Goal: Information Seeking & Learning: Learn about a topic

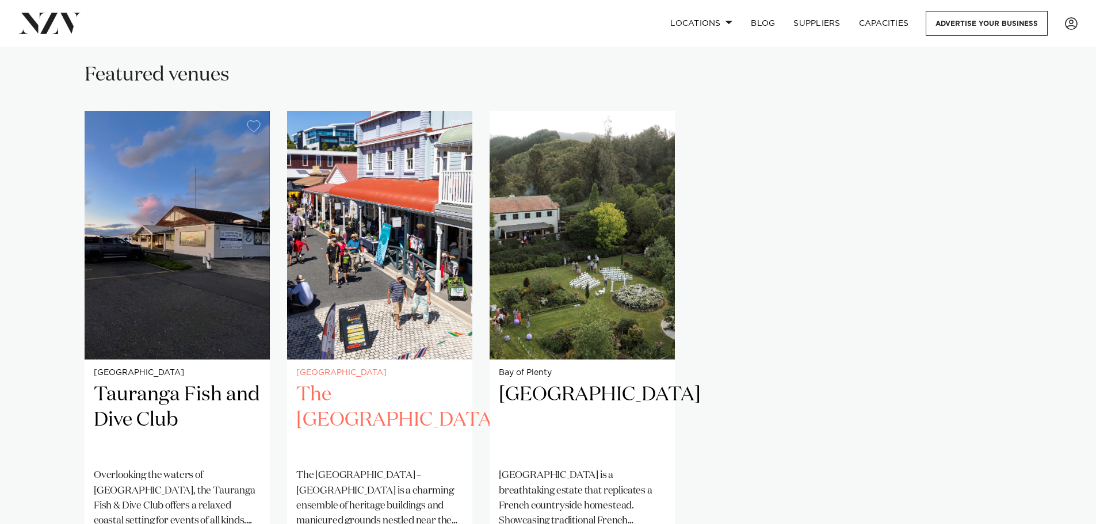
scroll to position [805, 0]
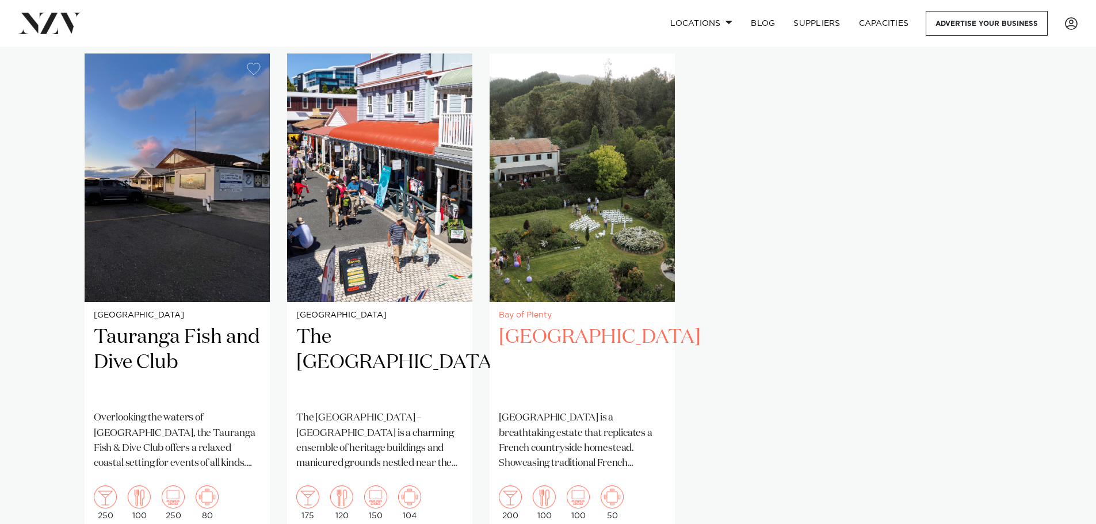
click at [545, 271] on img "3 / 3" at bounding box center [581, 177] width 185 height 248
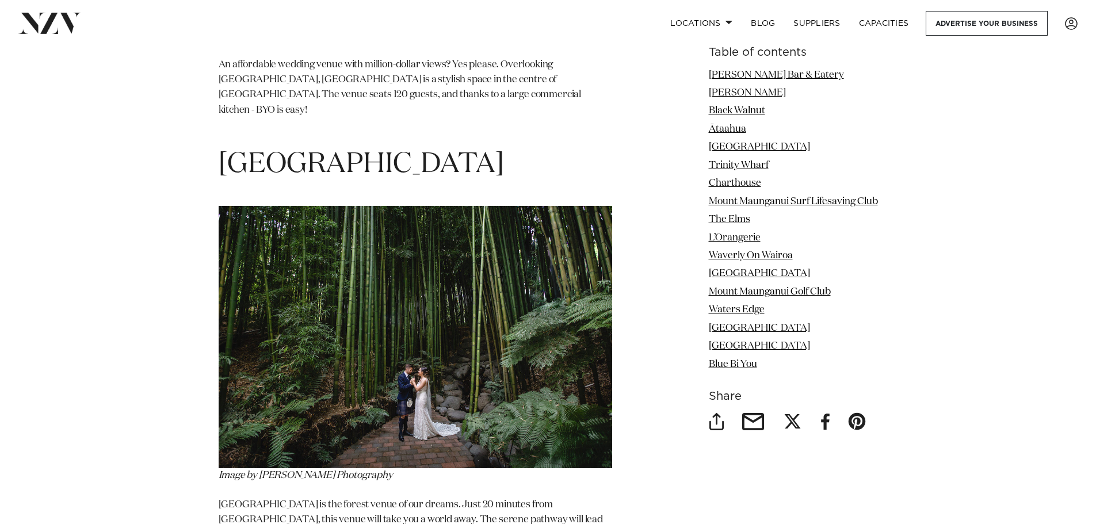
scroll to position [7593, 0]
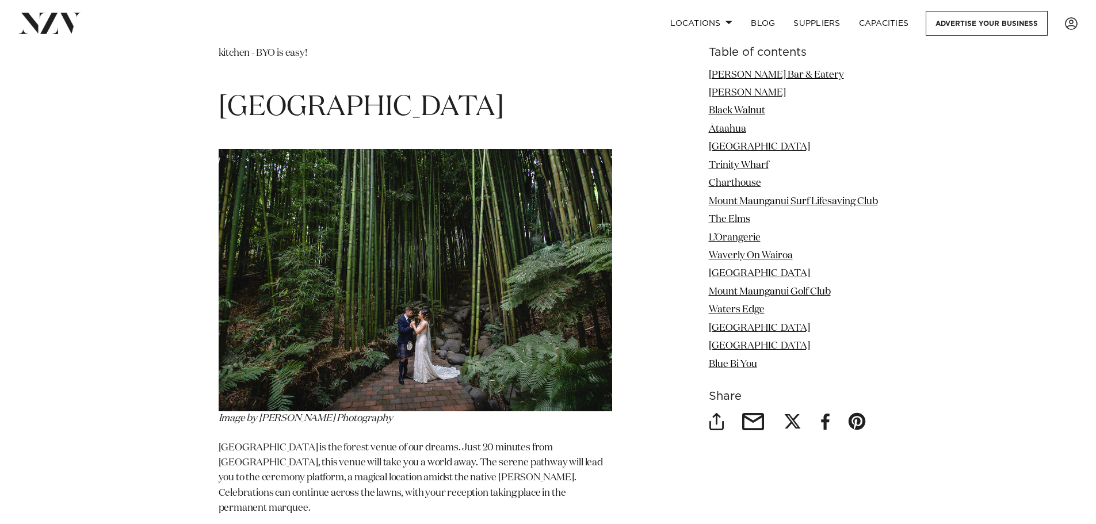
click at [317, 305] on img at bounding box center [415, 280] width 393 height 262
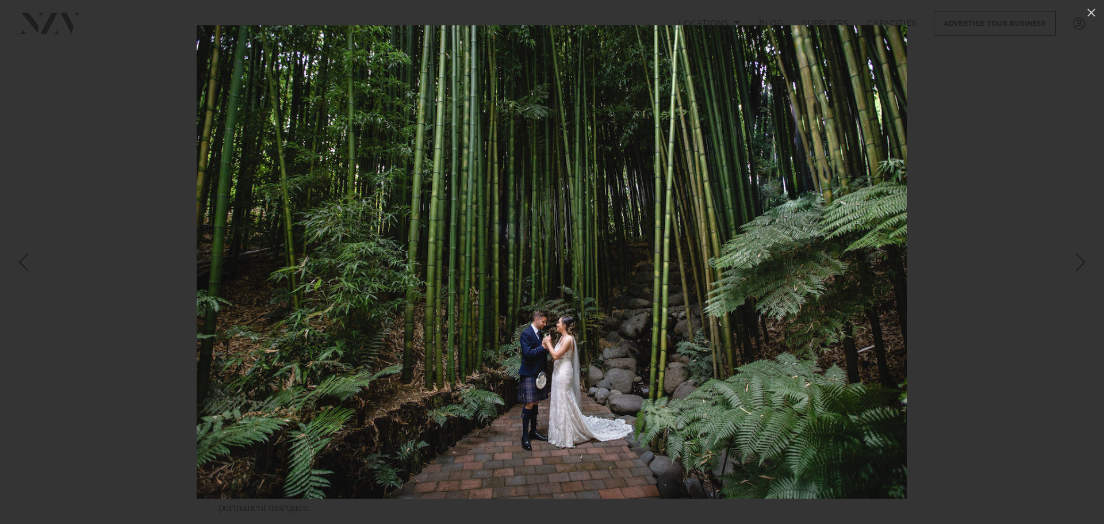
click at [751, 300] on img at bounding box center [552, 261] width 710 height 473
click at [542, 330] on img at bounding box center [552, 261] width 710 height 473
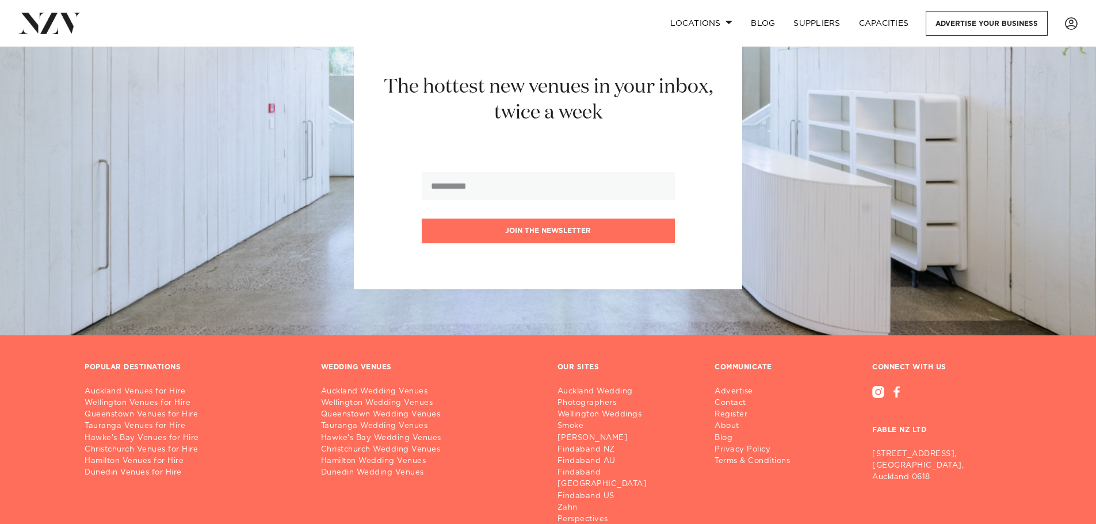
scroll to position [9594, 0]
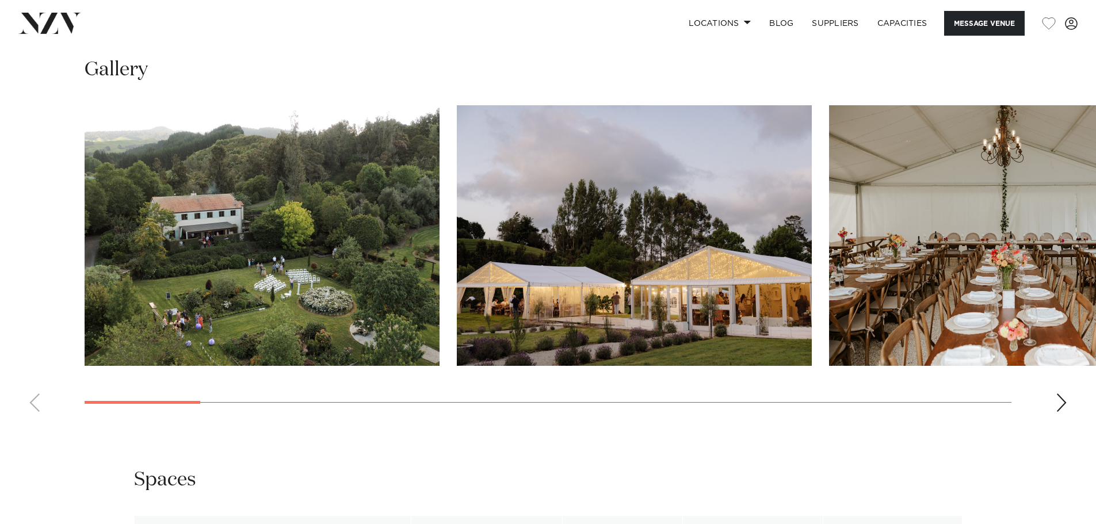
scroll to position [1093, 0]
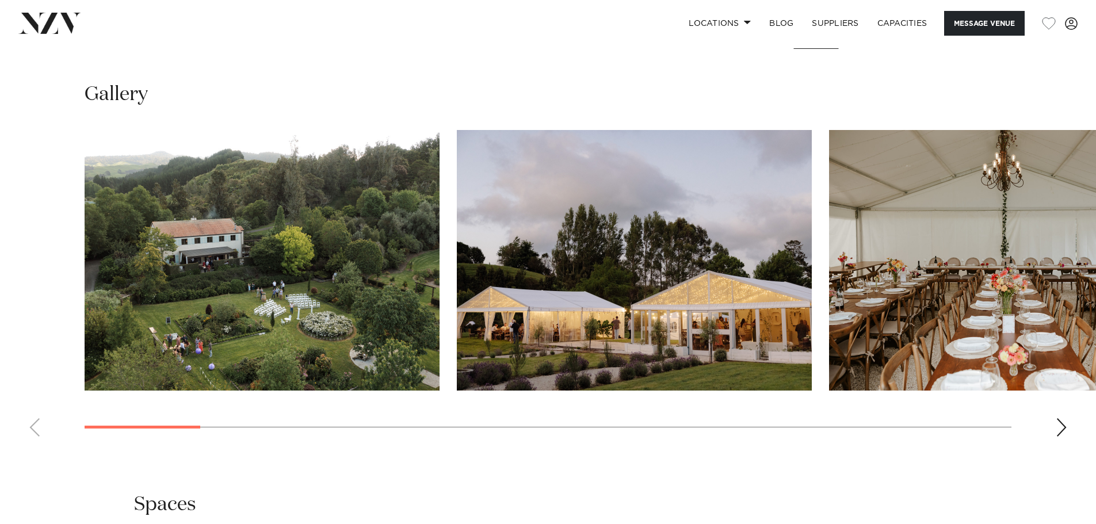
click at [1060, 425] on div "Next slide" at bounding box center [1061, 427] width 12 height 18
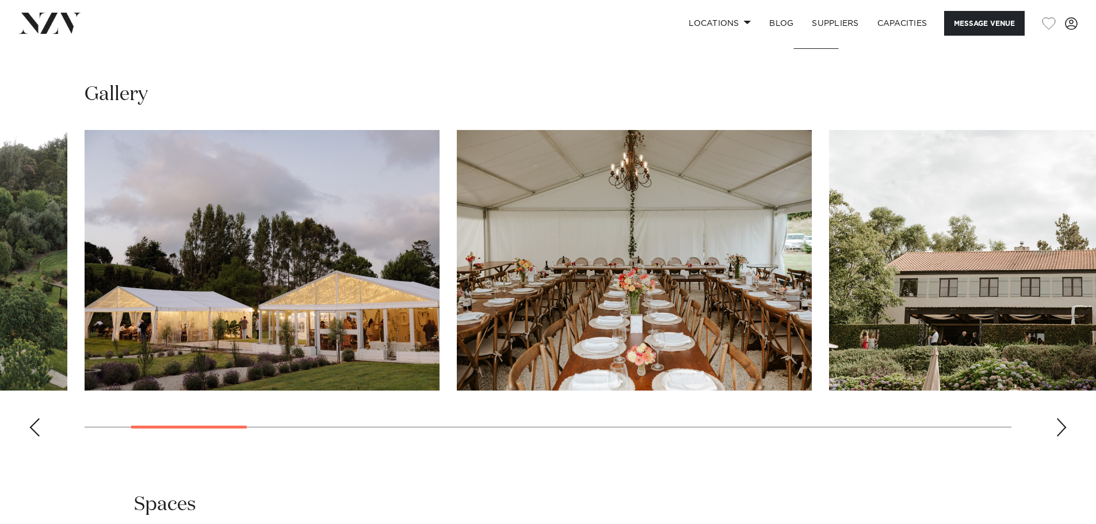
click at [1060, 425] on div "Next slide" at bounding box center [1061, 427] width 12 height 18
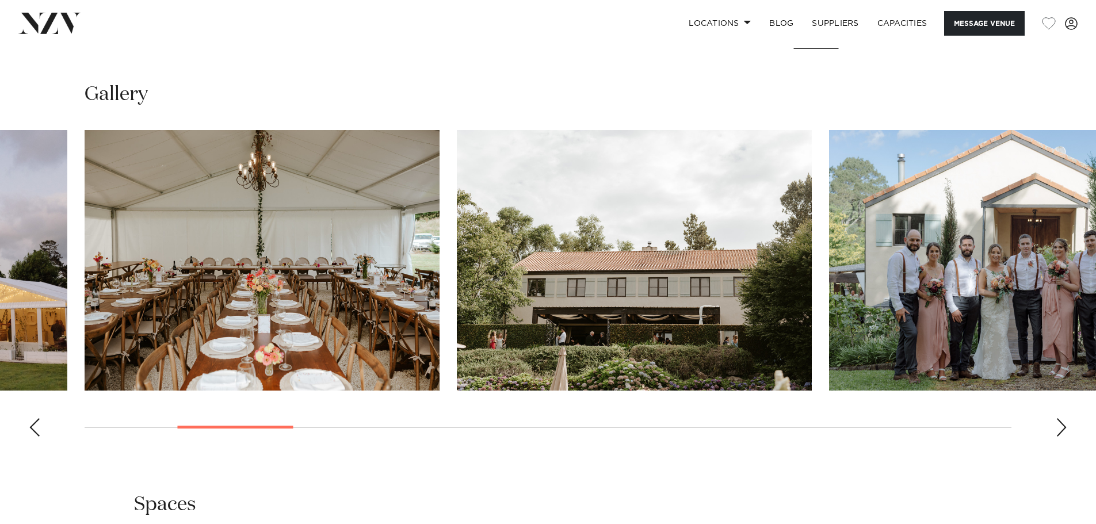
click at [1060, 425] on div "Next slide" at bounding box center [1061, 427] width 12 height 18
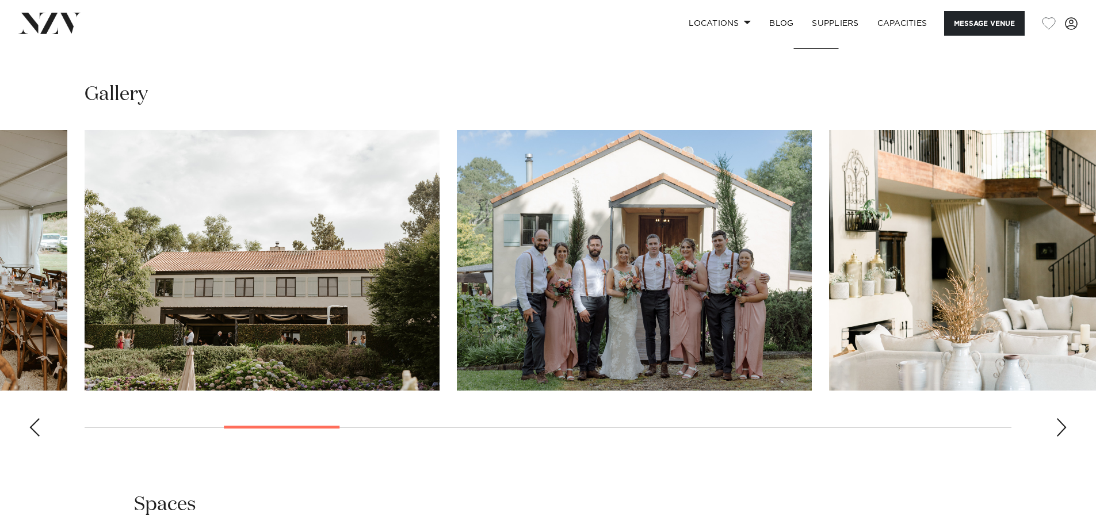
click at [1060, 425] on div "Next slide" at bounding box center [1061, 427] width 12 height 18
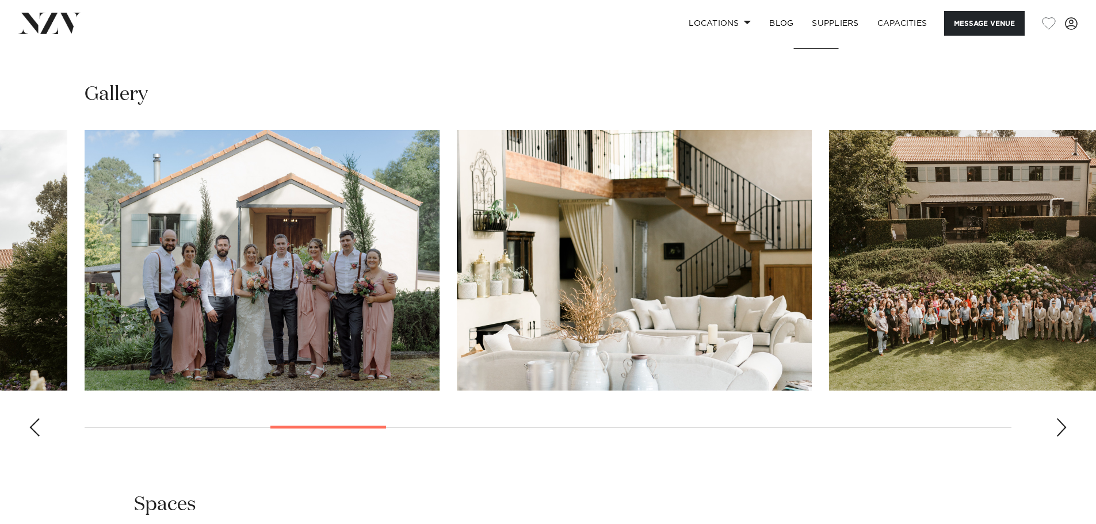
click at [1060, 425] on div "Next slide" at bounding box center [1061, 427] width 12 height 18
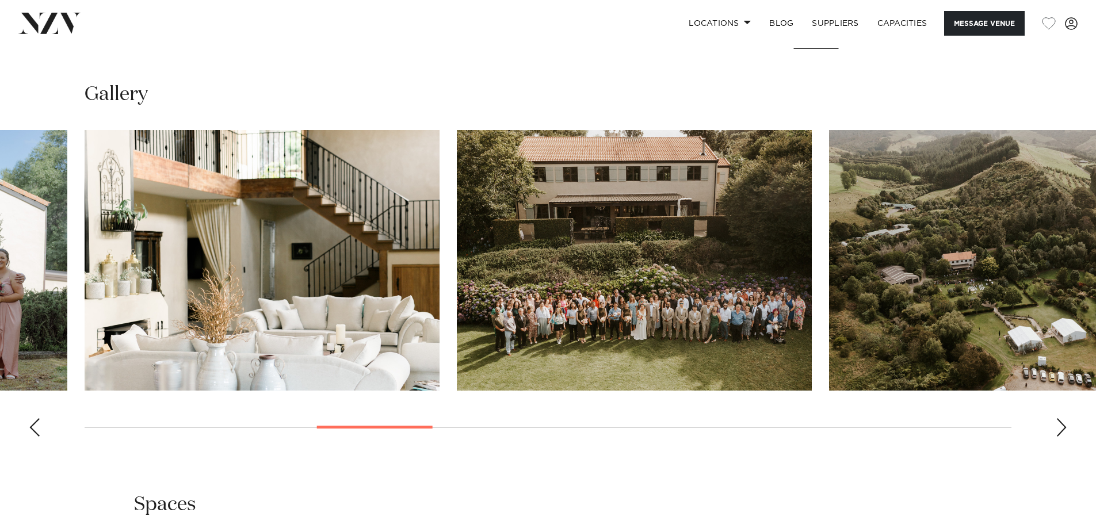
click at [1060, 425] on div "Next slide" at bounding box center [1061, 427] width 12 height 18
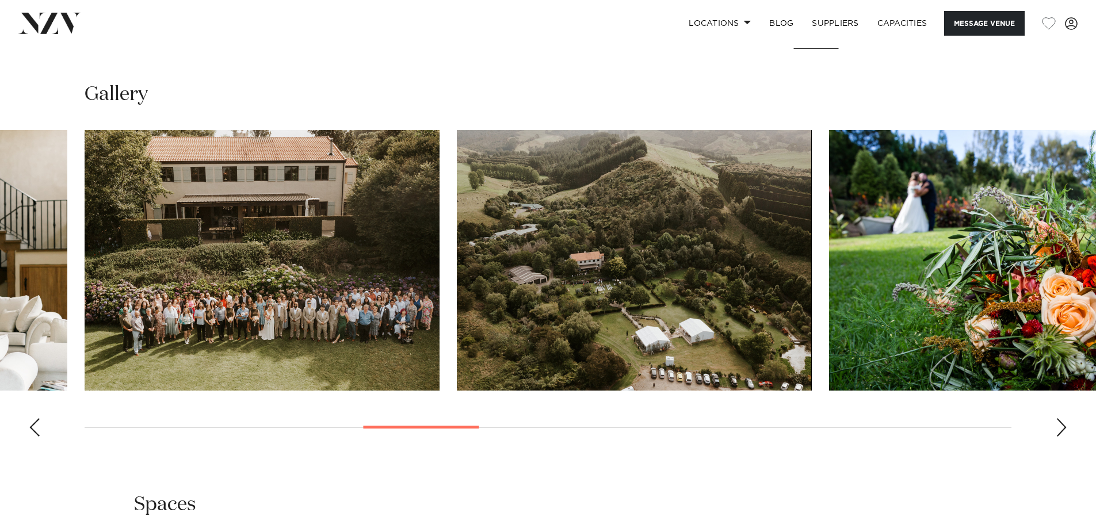
click at [1060, 425] on div "Next slide" at bounding box center [1061, 427] width 12 height 18
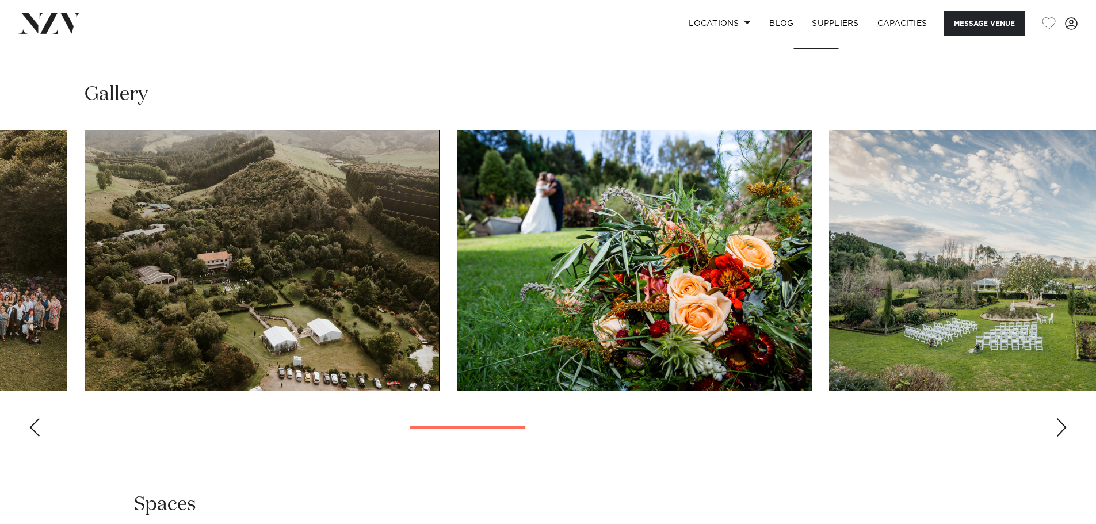
click at [1060, 425] on div "Next slide" at bounding box center [1061, 427] width 12 height 18
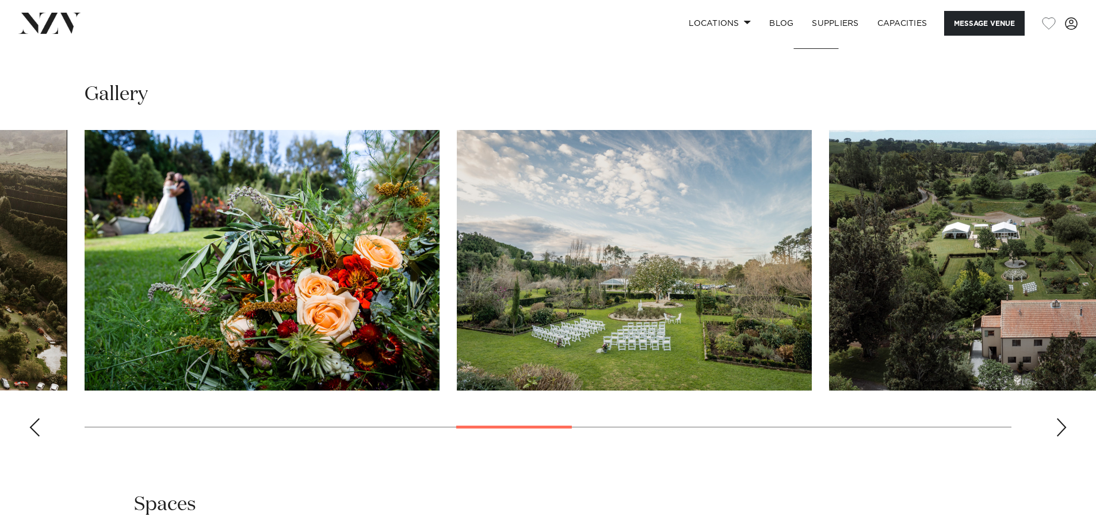
click at [1060, 425] on div "Next slide" at bounding box center [1061, 427] width 12 height 18
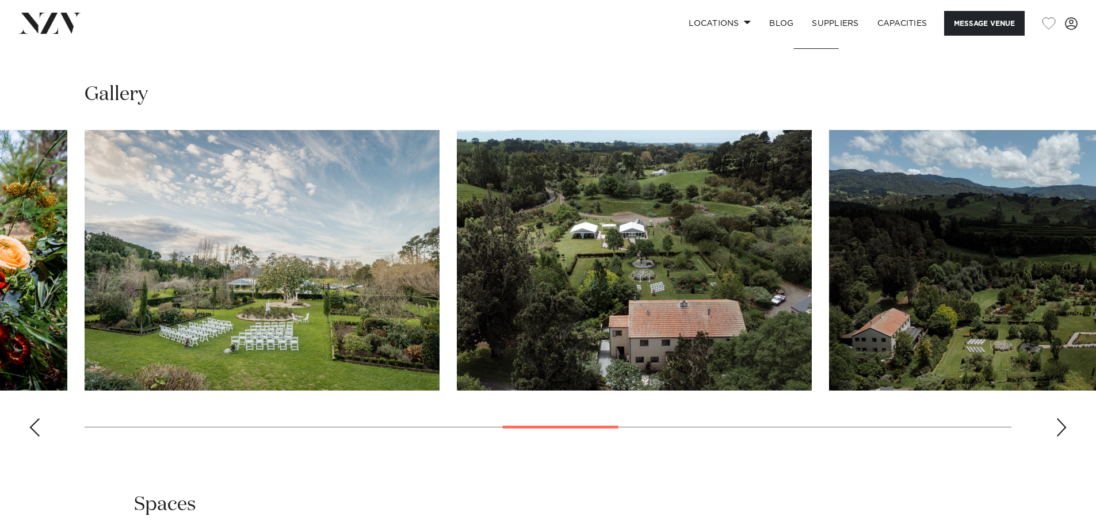
click at [1060, 425] on div "Next slide" at bounding box center [1061, 427] width 12 height 18
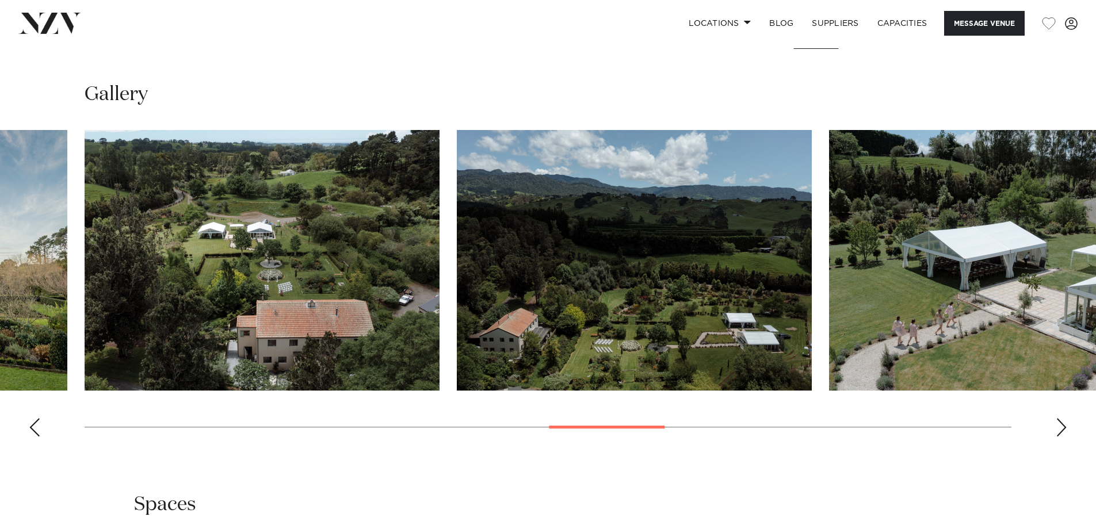
click at [1060, 425] on div "Next slide" at bounding box center [1061, 427] width 12 height 18
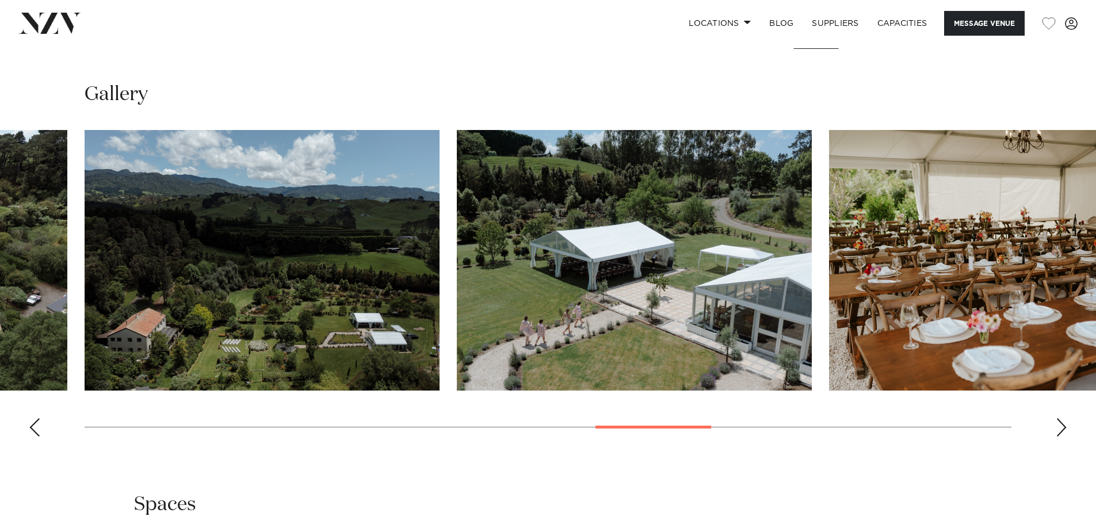
click at [1060, 425] on div "Next slide" at bounding box center [1061, 427] width 12 height 18
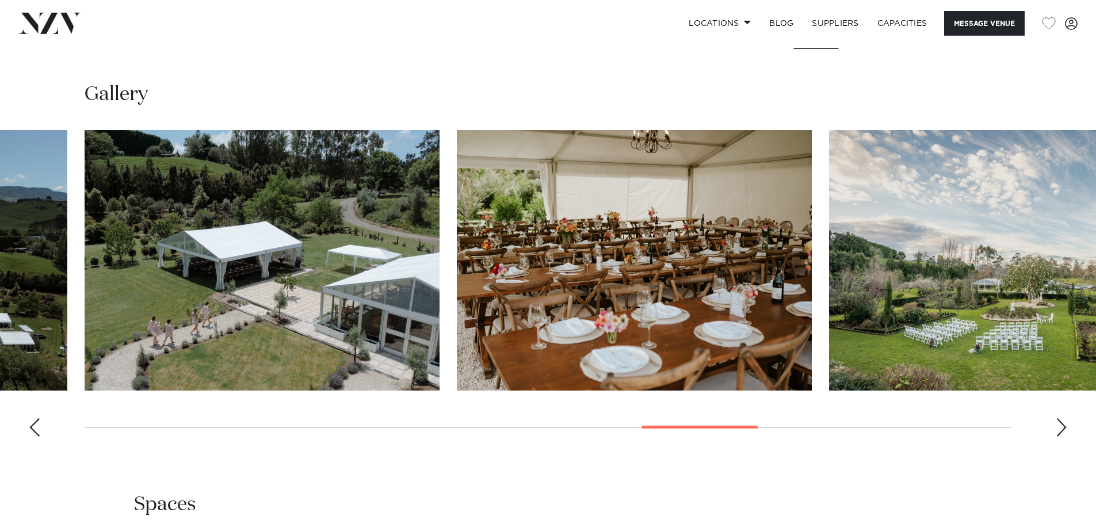
click at [1060, 425] on div "Next slide" at bounding box center [1061, 427] width 12 height 18
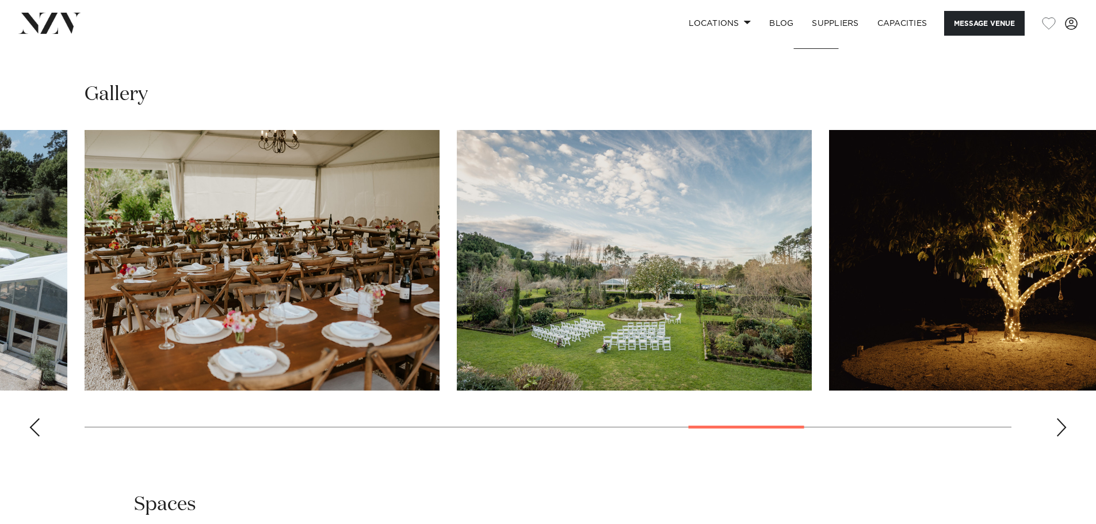
click at [1060, 425] on div "Next slide" at bounding box center [1061, 427] width 12 height 18
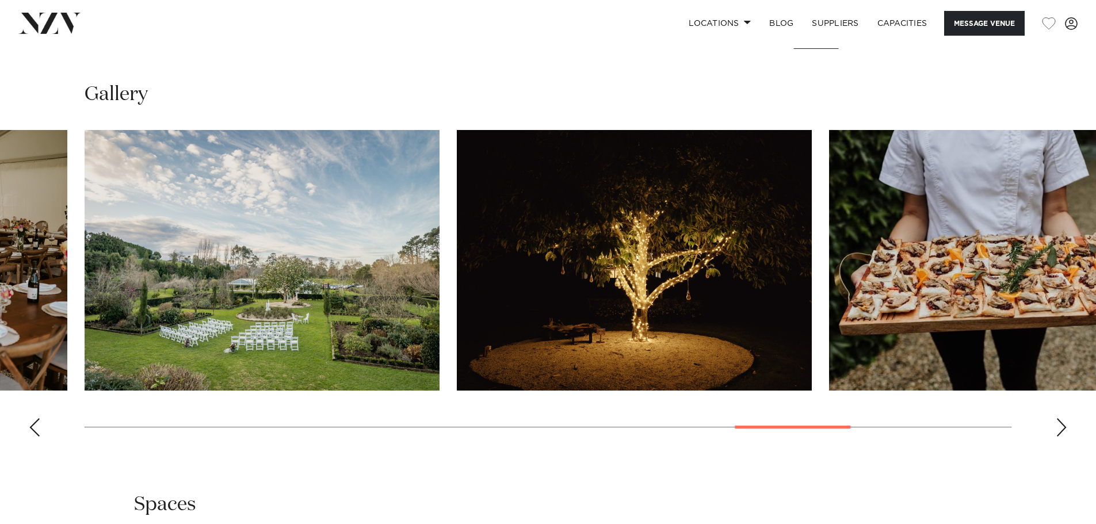
click at [1060, 425] on div "Next slide" at bounding box center [1061, 427] width 12 height 18
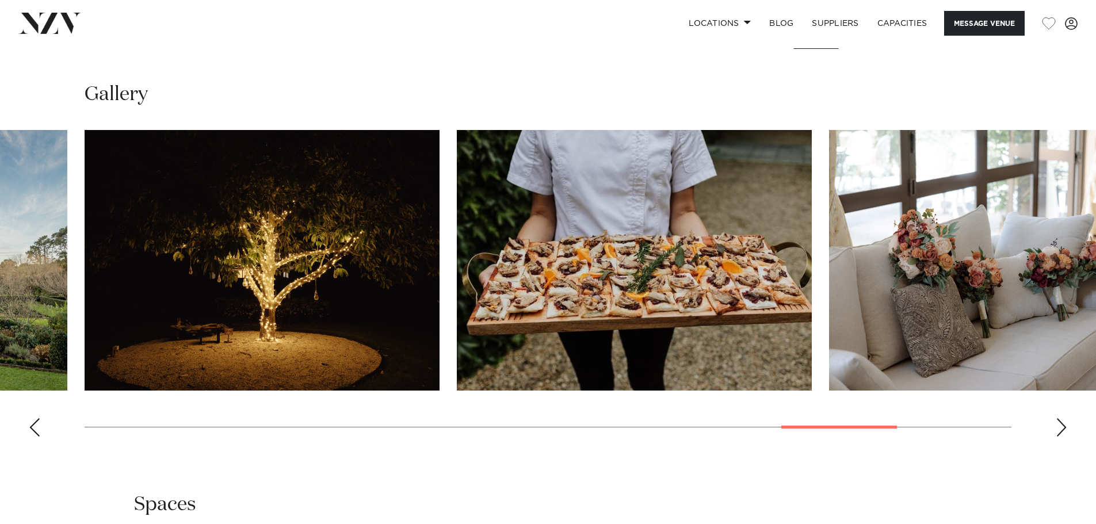
click at [1060, 425] on div "Next slide" at bounding box center [1061, 427] width 12 height 18
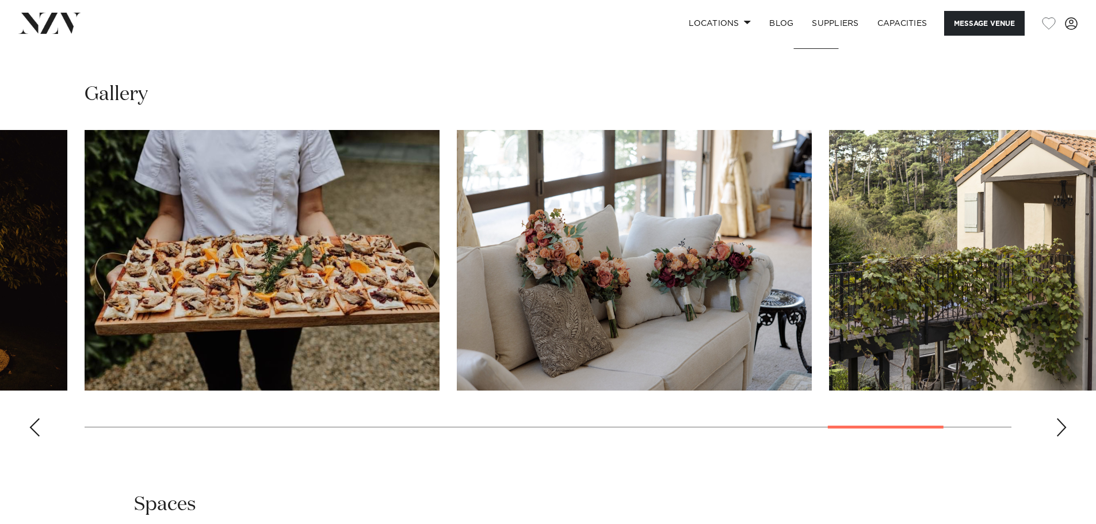
click at [1060, 425] on div "Next slide" at bounding box center [1061, 427] width 12 height 18
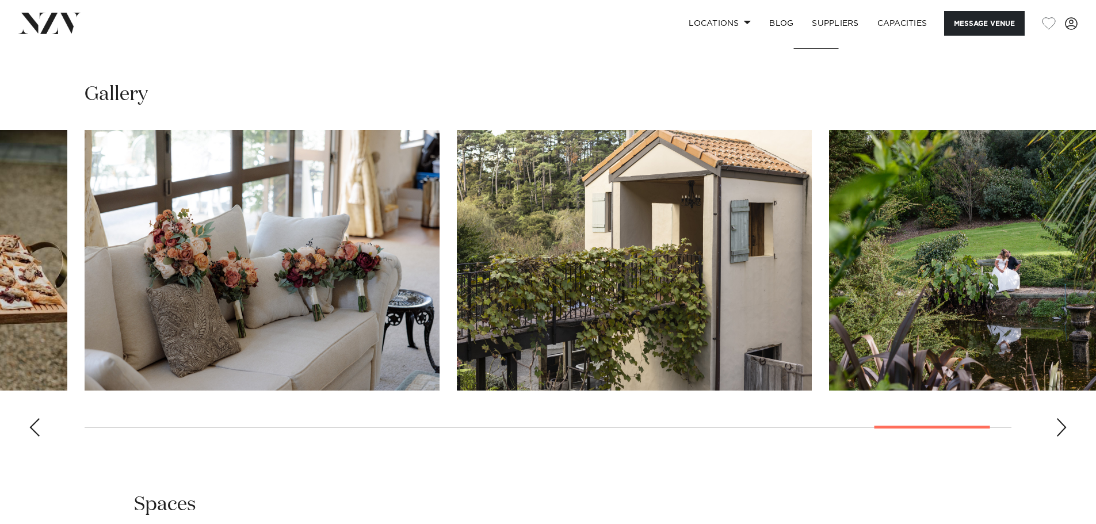
click at [1060, 425] on div "Next slide" at bounding box center [1061, 427] width 12 height 18
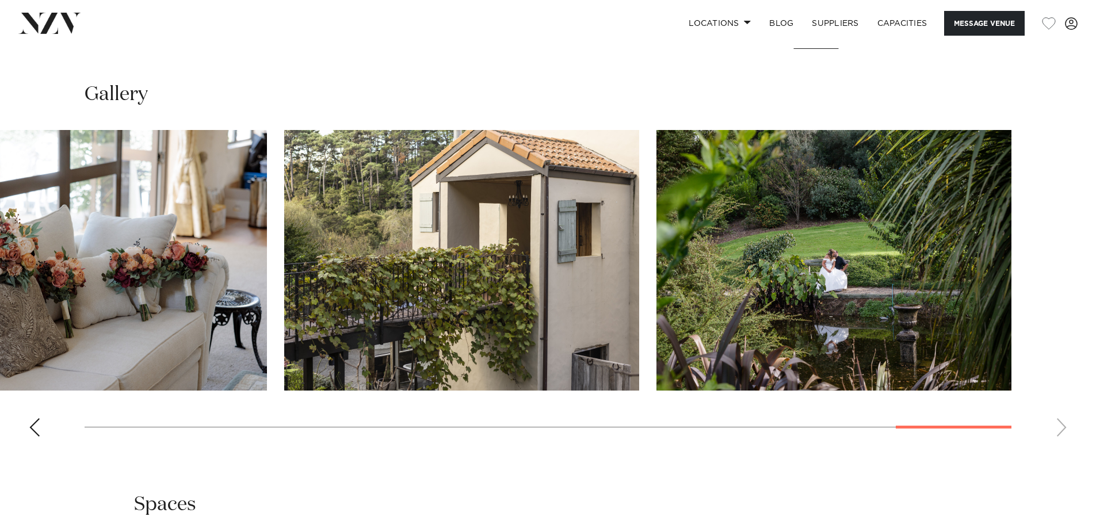
click at [1060, 425] on swiper-container at bounding box center [548, 288] width 1096 height 316
